Goal: Task Accomplishment & Management: Use online tool/utility

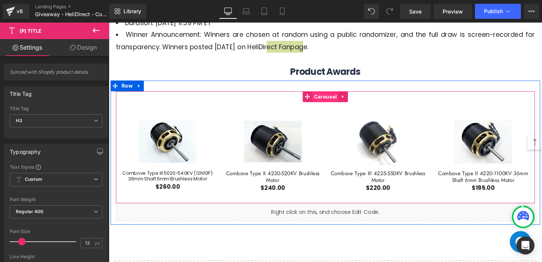
click at [339, 99] on span "Carousel" at bounding box center [336, 100] width 28 height 11
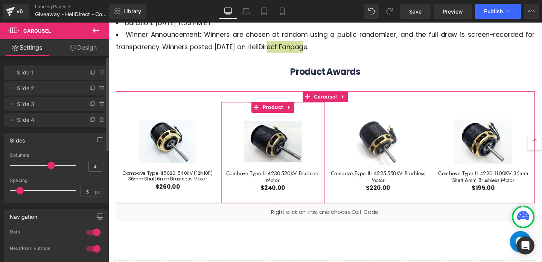
drag, startPoint x: 12, startPoint y: 123, endPoint x: 12, endPoint y: 83, distance: 39.5
click at [12, 64] on ul "Delete Cancel Slide 1 Slide 1 Name Slide 1 Delete Cancel Slide 2 Slide 2 Name S…" at bounding box center [56, 64] width 104 height 0
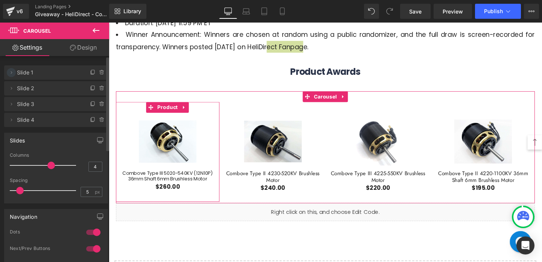
click at [12, 77] on span at bounding box center [11, 72] width 9 height 9
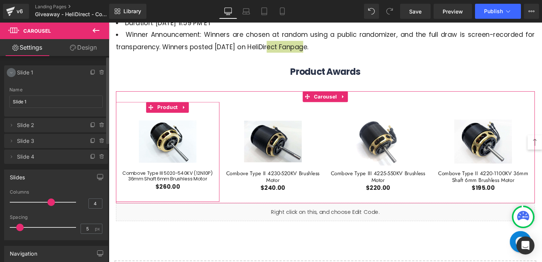
click at [12, 77] on span at bounding box center [11, 72] width 9 height 9
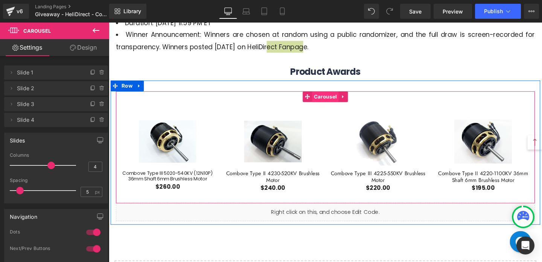
click at [330, 97] on span "Carousel" at bounding box center [336, 100] width 28 height 11
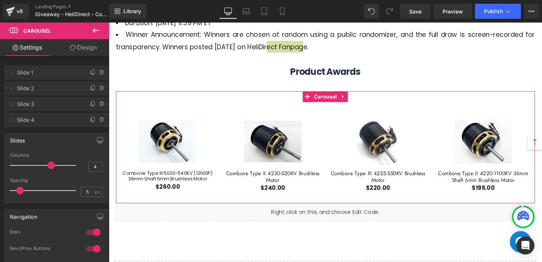
click at [89, 49] on link "Design" at bounding box center [83, 47] width 55 height 17
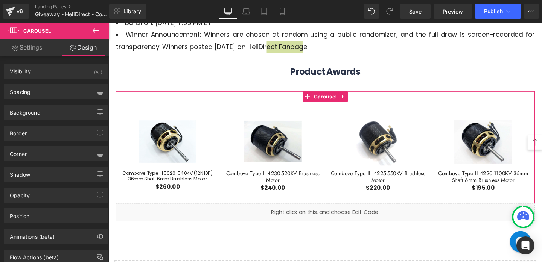
click at [50, 50] on link "Settings" at bounding box center [27, 47] width 55 height 17
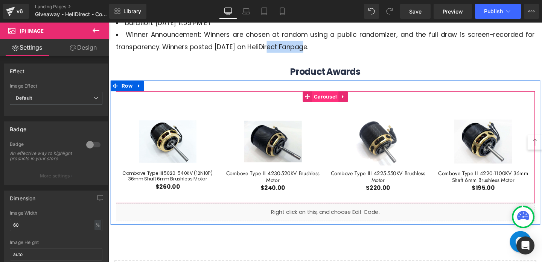
click at [342, 99] on span "Carousel" at bounding box center [336, 100] width 28 height 11
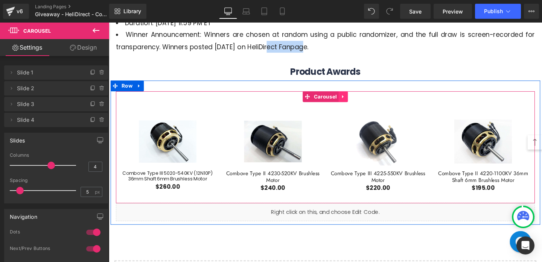
click at [354, 102] on icon at bounding box center [355, 100] width 2 height 3
click at [323, 100] on span "Carousel" at bounding box center [322, 100] width 28 height 11
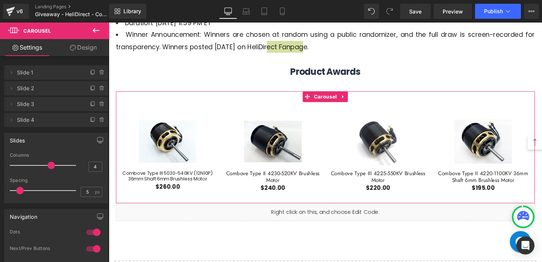
click at [90, 47] on link "Design" at bounding box center [83, 47] width 55 height 17
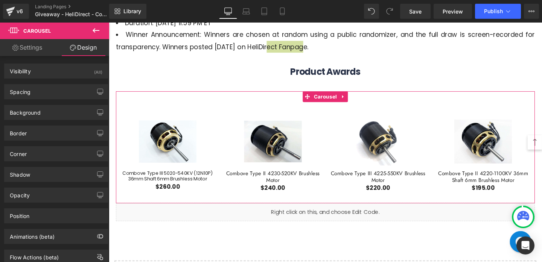
click at [33, 51] on link "Settings" at bounding box center [27, 47] width 55 height 17
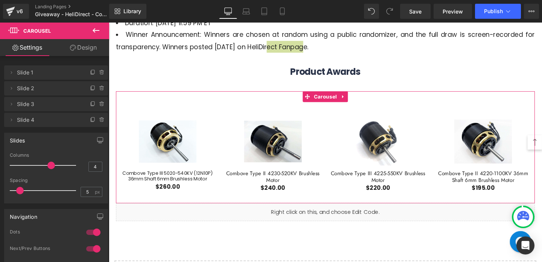
click at [78, 47] on link "Design" at bounding box center [83, 47] width 55 height 17
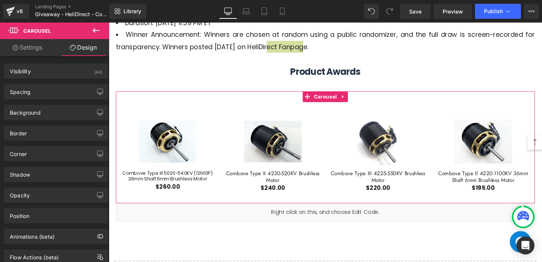
click at [51, 47] on link "Settings" at bounding box center [27, 47] width 55 height 17
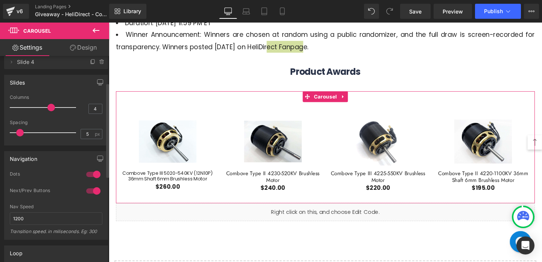
scroll to position [60, 0]
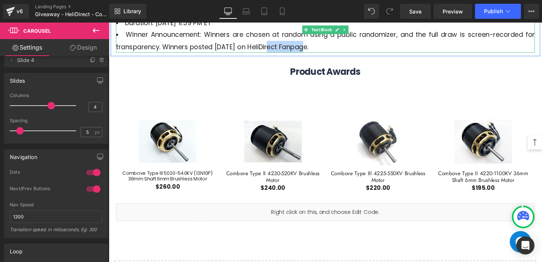
click at [388, 29] on li "Duration: [DATE] 11:59 PM ET" at bounding box center [336, 23] width 440 height 12
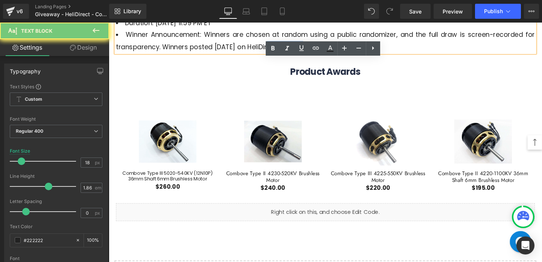
click at [388, 29] on li "Duration: [DATE] 11:59 PM ET" at bounding box center [336, 23] width 440 height 12
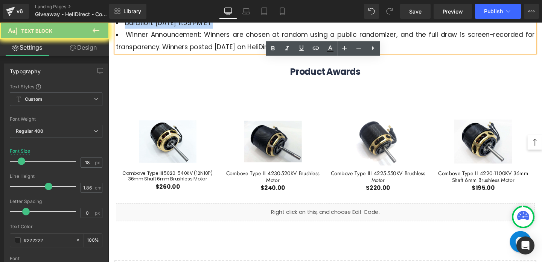
click at [388, 29] on li "Duration: [DATE] 11:59 PM ET" at bounding box center [336, 23] width 440 height 12
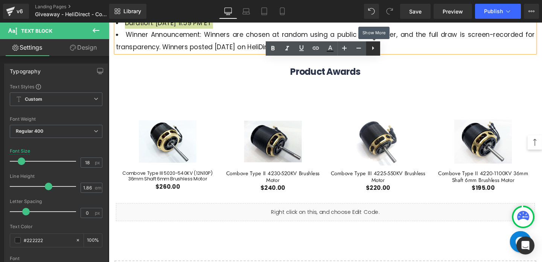
click at [377, 46] on icon at bounding box center [372, 48] width 9 height 9
click at [385, 47] on icon at bounding box center [387, 48] width 9 height 9
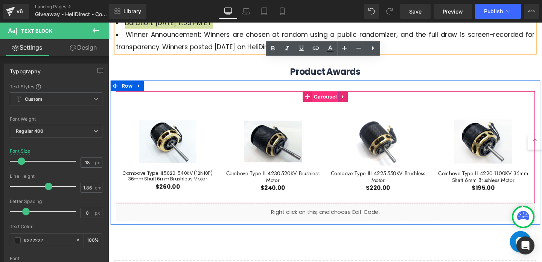
click at [336, 104] on span "Carousel" at bounding box center [336, 100] width 28 height 11
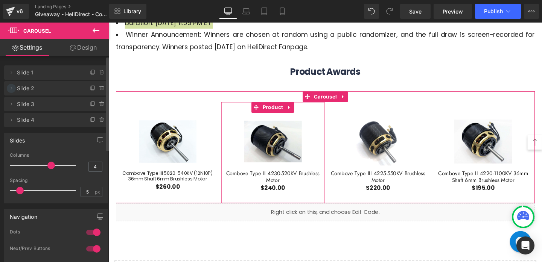
drag, startPoint x: 10, startPoint y: 73, endPoint x: 13, endPoint y: 88, distance: 16.2
click at [13, 64] on ul "Delete Cancel Slide 1 Slide 1 Name Slide 1 Delete Cancel Slide 2 Slide 2 Name S…" at bounding box center [56, 64] width 104 height 0
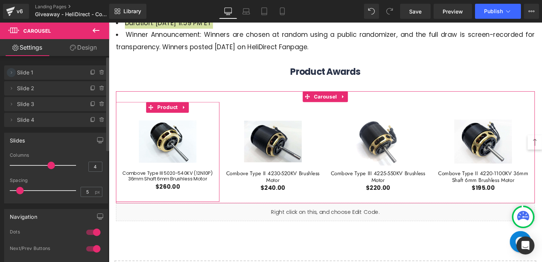
click at [9, 72] on icon at bounding box center [11, 73] width 6 height 6
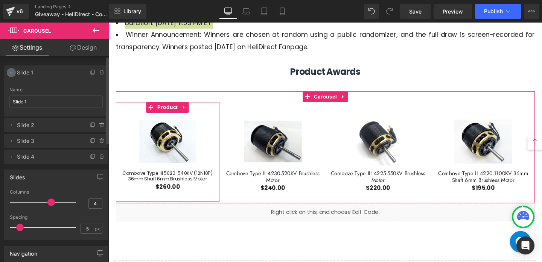
click at [9, 72] on icon at bounding box center [11, 73] width 6 height 6
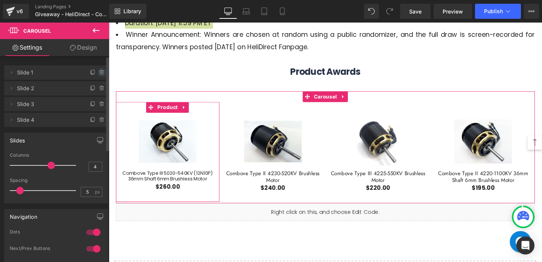
click at [101, 73] on icon at bounding box center [101, 73] width 0 height 2
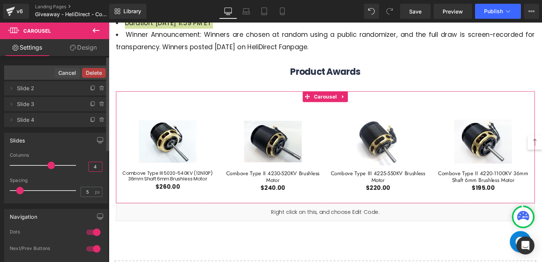
click at [98, 169] on input "4" at bounding box center [95, 166] width 13 height 9
type input "3"
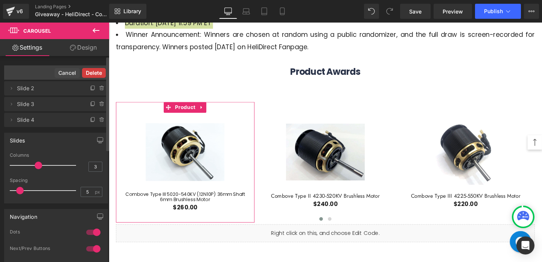
click at [88, 72] on button "Delete" at bounding box center [94, 73] width 24 height 10
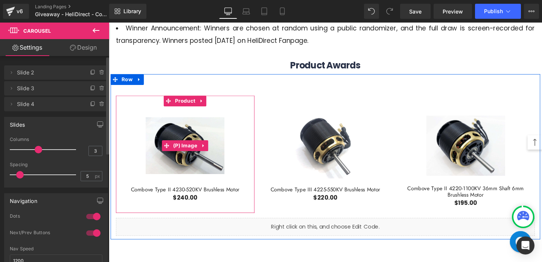
scroll to position [354, 0]
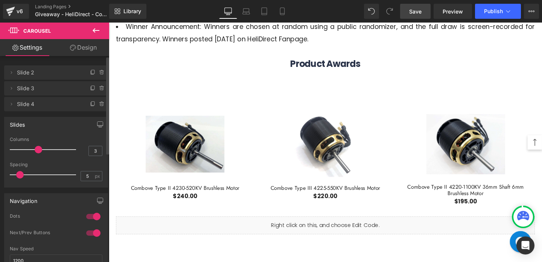
click at [413, 9] on span "Save" at bounding box center [415, 12] width 12 height 8
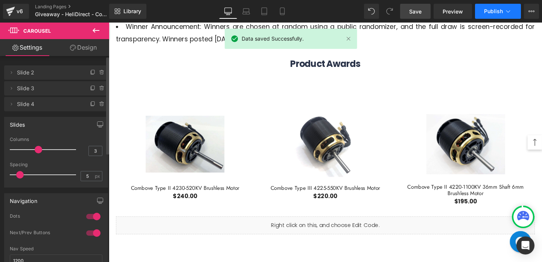
click at [507, 15] on icon at bounding box center [508, 12] width 8 height 8
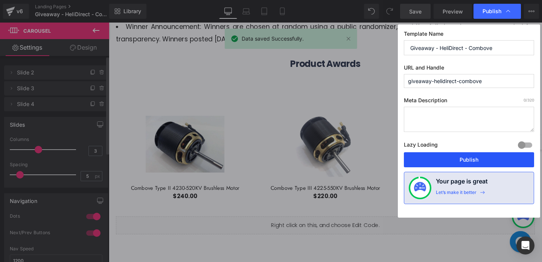
click at [466, 161] on button "Publish" at bounding box center [469, 159] width 130 height 15
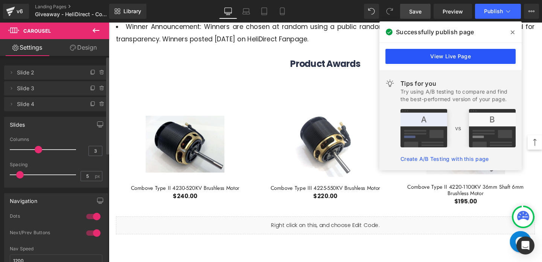
click at [456, 58] on link "View Live Page" at bounding box center [450, 56] width 130 height 15
